Goal: Transaction & Acquisition: Subscribe to service/newsletter

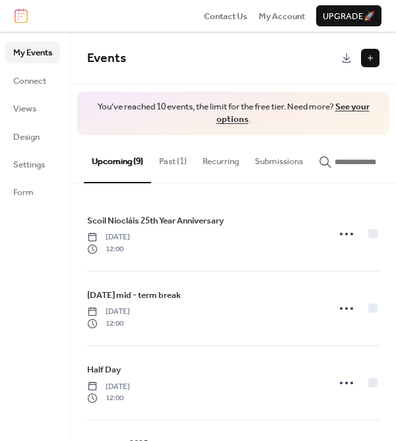
click at [345, 15] on span "Upgrade 🚀" at bounding box center [349, 16] width 52 height 13
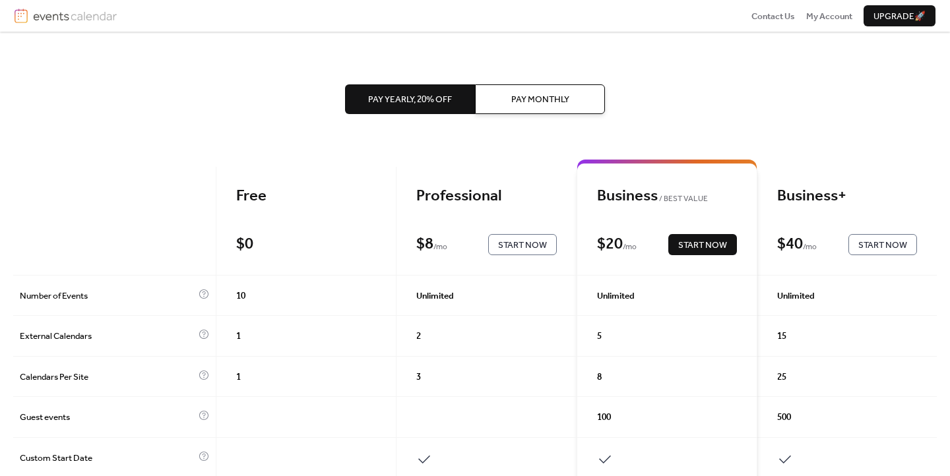
scroll to position [13, 0]
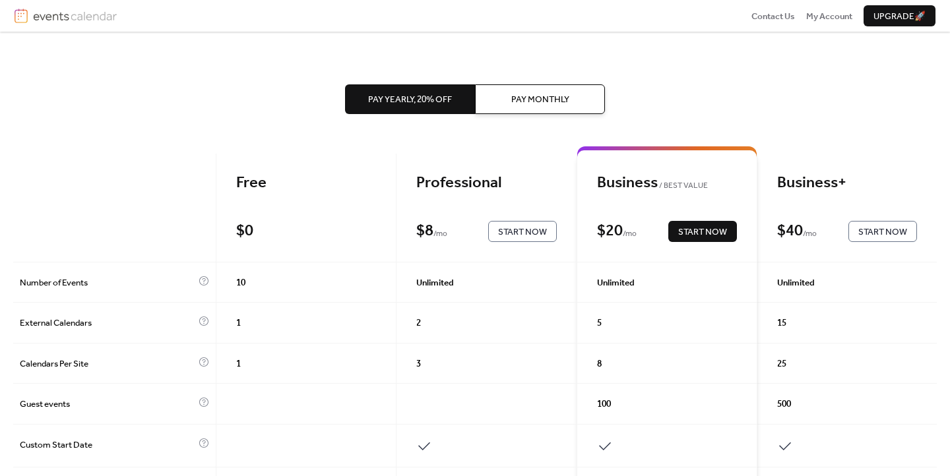
click at [522, 232] on span "Start Now" at bounding box center [522, 232] width 49 height 13
